Goal: Transaction & Acquisition: Download file/media

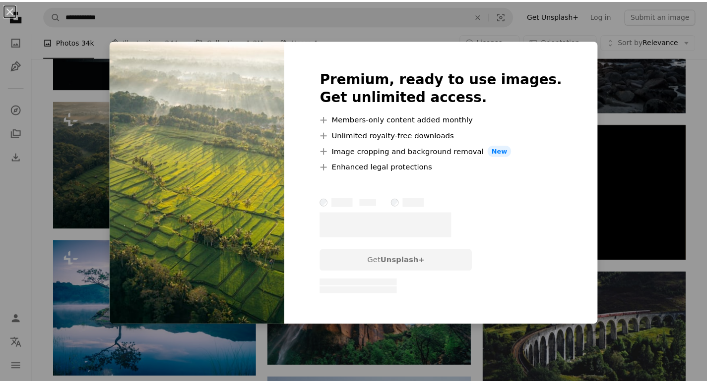
scroll to position [1292, 0]
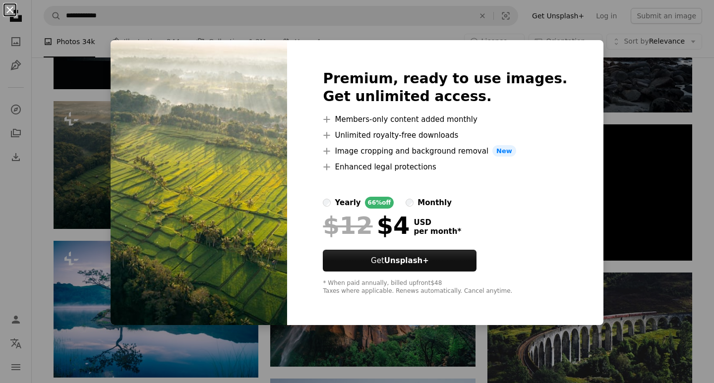
click at [9, 10] on button "An X shape" at bounding box center [10, 10] width 12 height 12
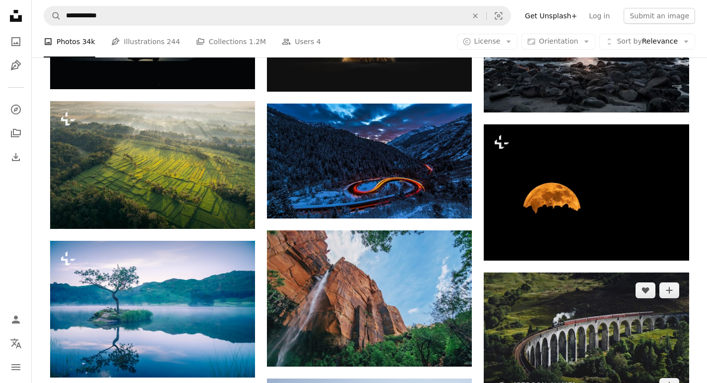
scroll to position [1341, 0]
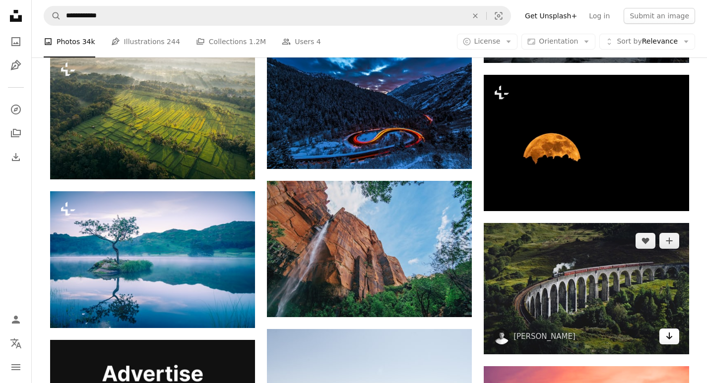
click at [670, 336] on icon "Arrow pointing down" at bounding box center [669, 336] width 8 height 12
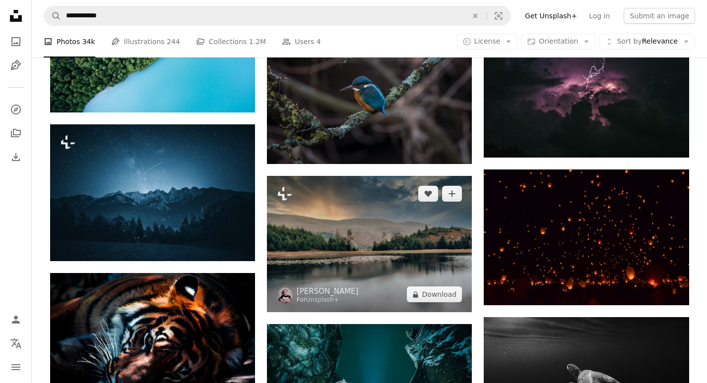
scroll to position [2111, 0]
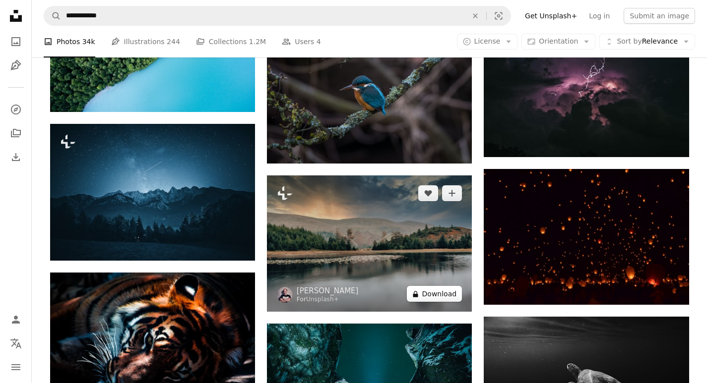
click at [431, 298] on button "A lock Download" at bounding box center [435, 294] width 56 height 16
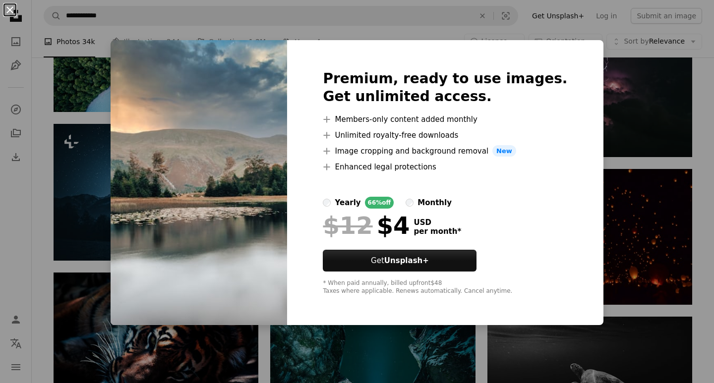
click at [12, 10] on button "An X shape" at bounding box center [10, 10] width 12 height 12
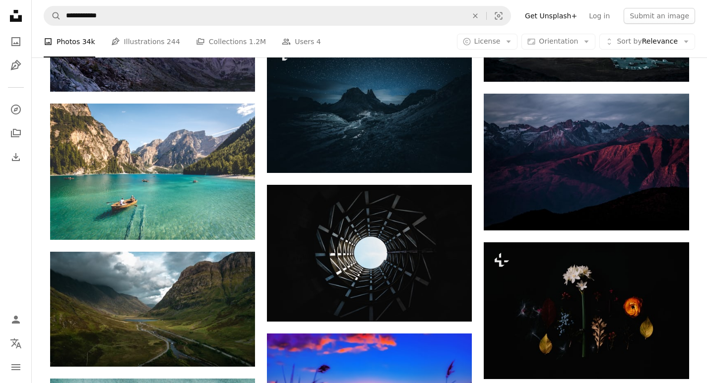
scroll to position [3773, 0]
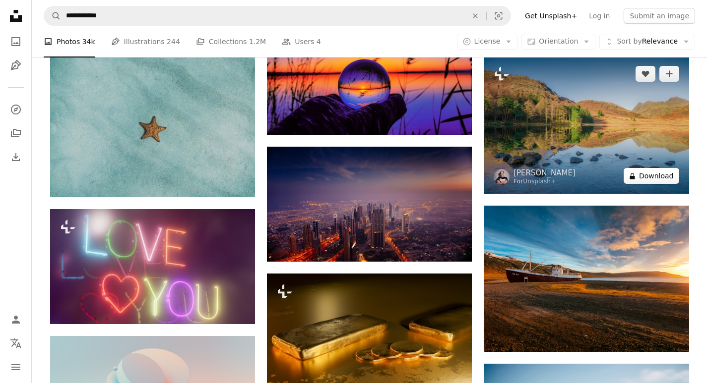
click at [655, 179] on button "A lock Download" at bounding box center [651, 176] width 56 height 16
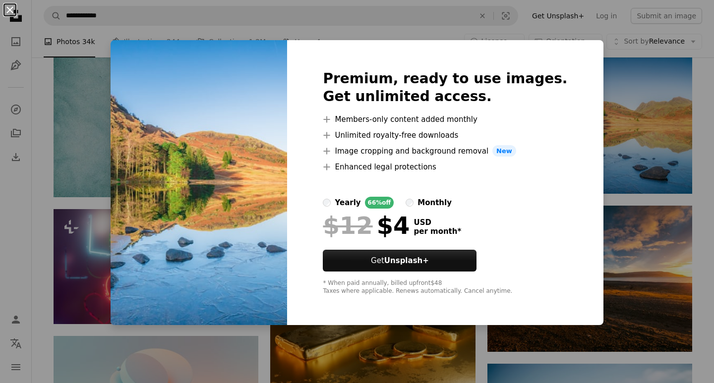
click at [11, 11] on button "An X shape" at bounding box center [10, 10] width 12 height 12
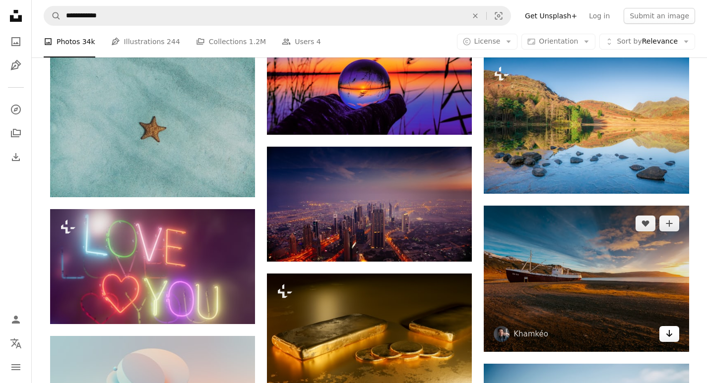
click at [669, 334] on icon "Download" at bounding box center [669, 333] width 6 height 7
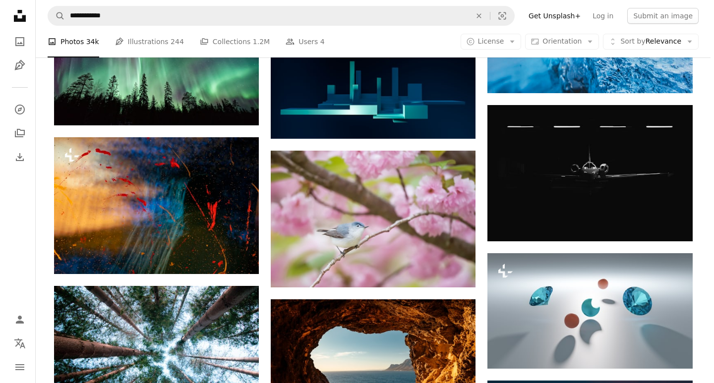
scroll to position [5154, 0]
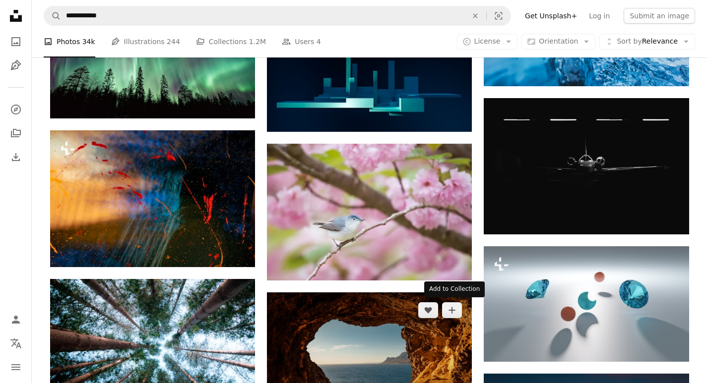
click at [438, 335] on img at bounding box center [369, 357] width 205 height 128
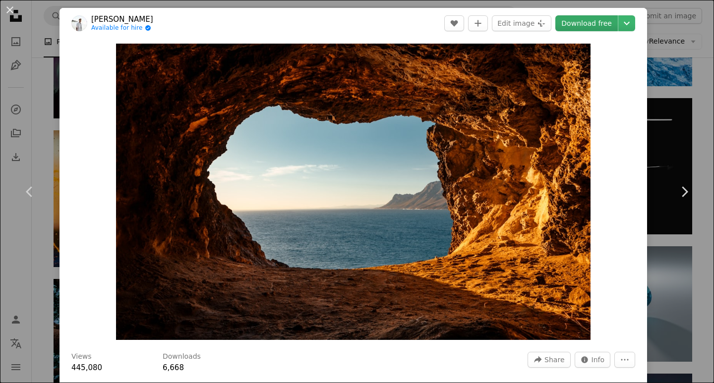
click at [573, 24] on link "Download free" at bounding box center [586, 23] width 62 height 16
